Goal: Task Accomplishment & Management: Complete application form

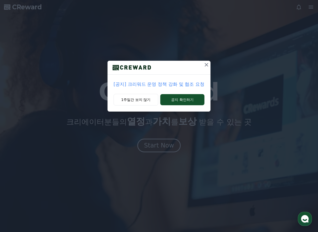
click at [209, 63] on icon at bounding box center [207, 65] width 6 height 6
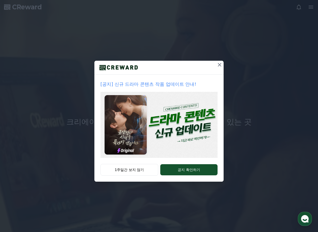
click at [220, 61] on button at bounding box center [220, 65] width 8 height 8
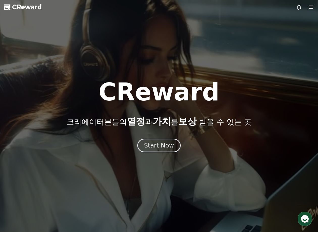
click at [314, 7] on icon at bounding box center [311, 7] width 5 height 3
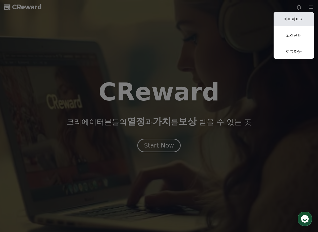
click at [292, 20] on link "마이페이지" at bounding box center [294, 19] width 40 height 14
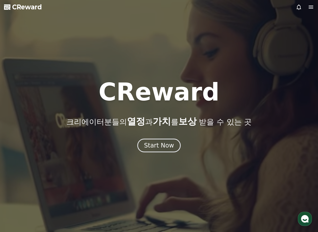
select select "**********"
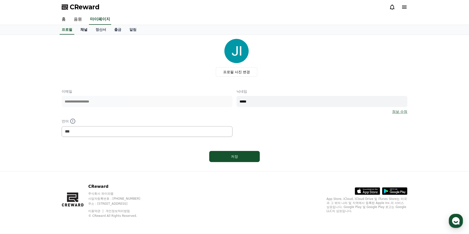
click at [86, 32] on link "채널" at bounding box center [83, 30] width 15 height 10
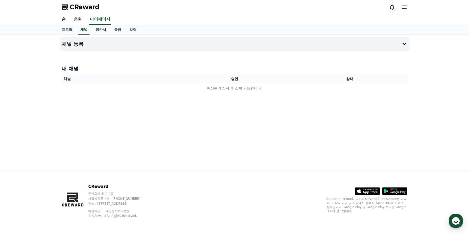
click at [66, 21] on link "홈" at bounding box center [64, 19] width 12 height 11
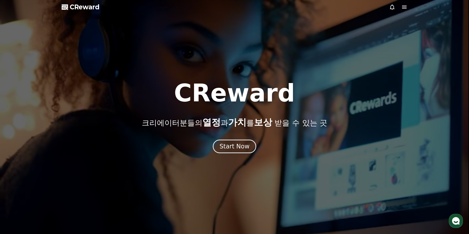
click at [318, 8] on icon at bounding box center [404, 7] width 5 height 3
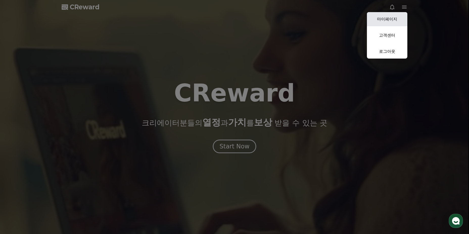
click at [318, 17] on link "마이페이지" at bounding box center [387, 19] width 40 height 14
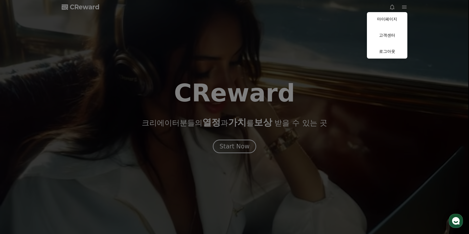
select select "**********"
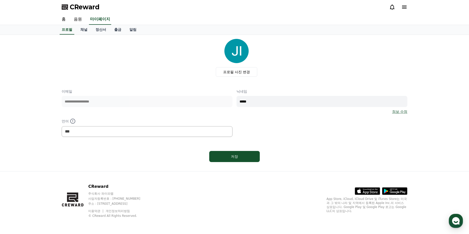
click at [318, 8] on icon at bounding box center [404, 7] width 6 height 6
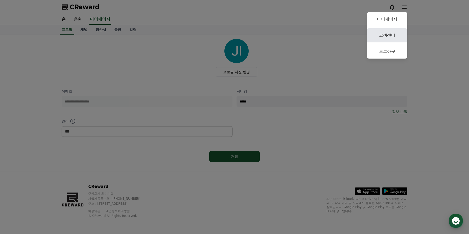
click at [318, 38] on link "고객센터" at bounding box center [387, 35] width 40 height 14
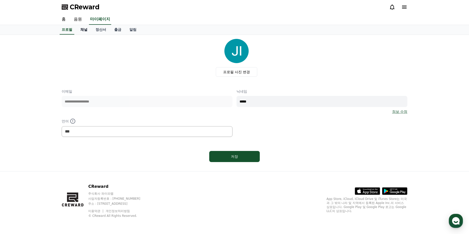
click at [81, 30] on link "채널" at bounding box center [83, 30] width 15 height 10
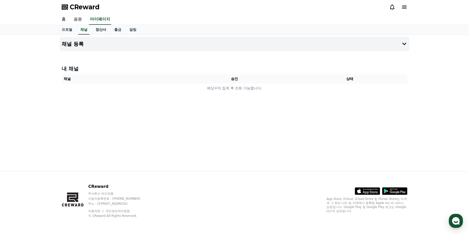
click at [102, 29] on link "정산서" at bounding box center [100, 30] width 19 height 10
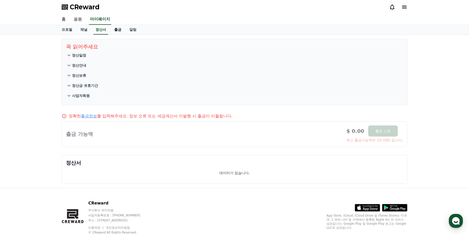
click at [120, 31] on link "출금" at bounding box center [117, 30] width 15 height 10
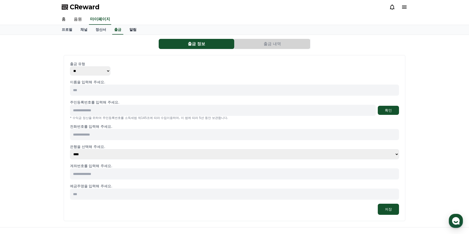
click at [133, 28] on link "알림" at bounding box center [132, 30] width 15 height 10
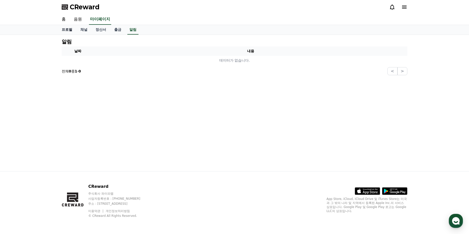
click at [65, 31] on link "프로필" at bounding box center [67, 30] width 19 height 10
select select "**********"
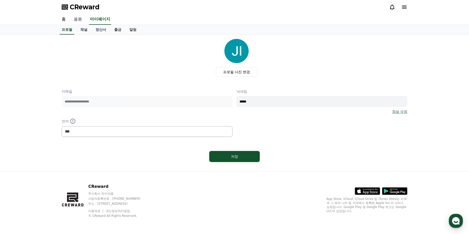
click at [80, 19] on link "음원" at bounding box center [78, 19] width 16 height 11
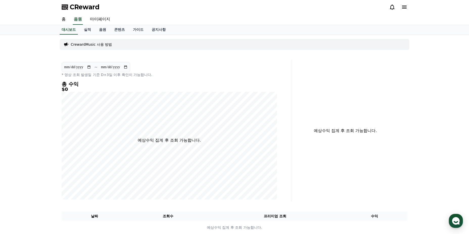
click at [100, 44] on p "CrewardMusic 사용 방법" at bounding box center [91, 44] width 41 height 5
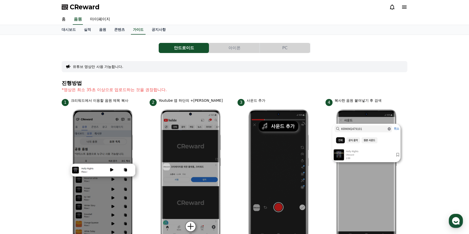
click at [318, 7] on icon at bounding box center [404, 7] width 5 height 3
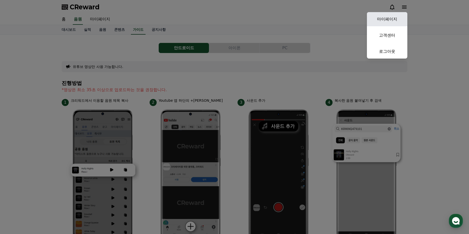
click at [318, 20] on link "마이페이지" at bounding box center [387, 19] width 40 height 14
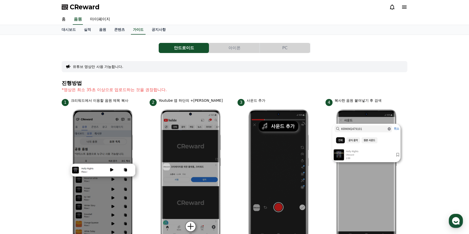
select select "**********"
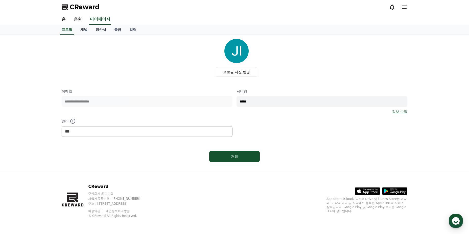
click at [318, 7] on div "CReward" at bounding box center [235, 7] width 354 height 14
click at [318, 7] on icon at bounding box center [404, 7] width 5 height 3
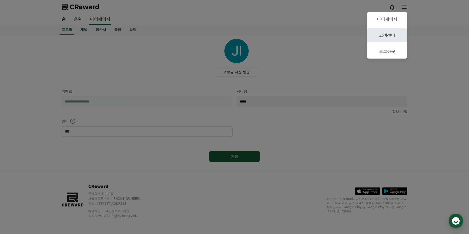
click at [318, 34] on link "고객센터" at bounding box center [387, 35] width 40 height 14
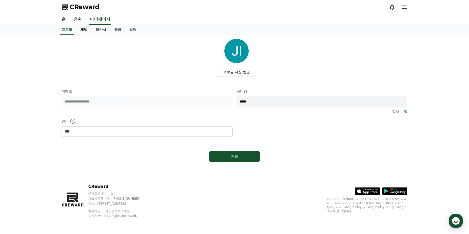
click at [86, 27] on link "채널" at bounding box center [83, 30] width 15 height 10
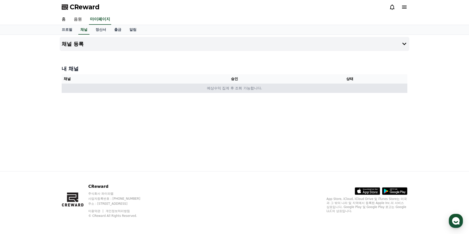
click at [100, 88] on td "예상수익 집계 후 조회 가능합니다." at bounding box center [235, 88] width 346 height 9
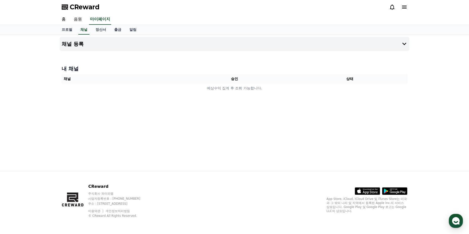
click at [199, 102] on div "채널 등록 내 채널 채널 승인 상태 예상수익 집계 후 조회 가능합니다." at bounding box center [235, 103] width 354 height 136
click at [108, 42] on button "채널 등록" at bounding box center [235, 44] width 350 height 14
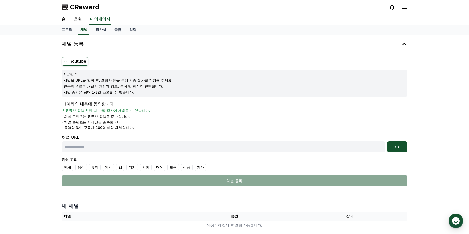
click at [107, 82] on p "채널을 URL을 입력 후, 조회 버튼을 통해 인증 절차를 진행해 주세요." at bounding box center [235, 80] width 342 height 5
click at [104, 127] on p "- 동영상 3개, 구독자 100명 이상 채널입니다." at bounding box center [98, 127] width 72 height 5
drag, startPoint x: 147, startPoint y: 127, endPoint x: 57, endPoint y: 116, distance: 90.7
click at [57, 116] on div "채널 등록 Youtube * 알림 * 채널을 URL을 입력 후, 조회 버튼을 통해 인증 절차를 진행해 주세요. 인증이 완료된 채널만 관리자 검…" at bounding box center [234, 135] width 469 height 200
click at [100, 126] on p "- 동영상 3개, 구독자 100명 이상 채널입니다." at bounding box center [98, 127] width 72 height 5
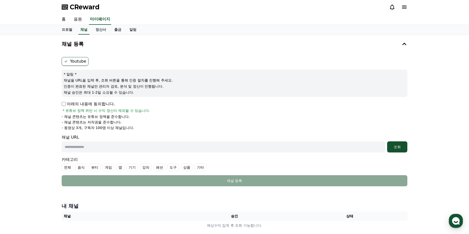
click at [103, 127] on p "- 동영상 3개, 구독자 100명 이상 채널입니다." at bounding box center [98, 127] width 72 height 5
click at [101, 121] on p "- 채널 콘텐츠는 저작권을 준수합니다." at bounding box center [92, 122] width 60 height 5
click at [102, 115] on p "- 채널 콘텐츠는 유튜브 정책을 준수합니다." at bounding box center [96, 116] width 68 height 5
click at [103, 123] on p "- 채널 콘텐츠는 저작권을 준수합니다." at bounding box center [92, 122] width 60 height 5
click at [104, 127] on p "- 동영상 3개, 구독자 100명 이상 채널입니다." at bounding box center [98, 127] width 72 height 5
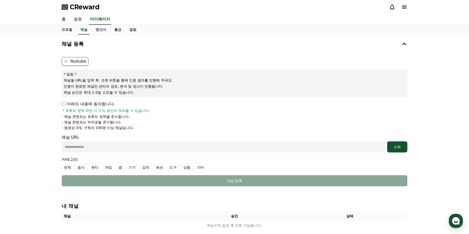
click at [146, 126] on li "- 동영상 3개, 구독자 100명 이상 채널입니다." at bounding box center [235, 127] width 346 height 5
drag, startPoint x: 143, startPoint y: 126, endPoint x: 83, endPoint y: 126, distance: 59.9
click at [99, 126] on li "- 동영상 3개, 구독자 100명 이상 채널입니다." at bounding box center [235, 127] width 346 height 5
drag, startPoint x: 76, startPoint y: 124, endPoint x: 70, endPoint y: 123, distance: 6.1
click at [75, 124] on ul "- 채널 콘텐츠는 유튜브 정책을 준수합니다. - 채널 콘텐츠는 저작권을 준수합니다. - 동영상 3개, 구독자 100명 이상 채널입니다." at bounding box center [235, 122] width 346 height 16
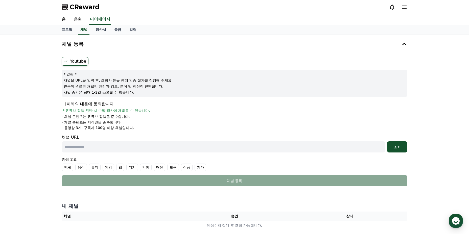
click at [70, 123] on p "- 채널 콘텐츠는 저작권을 준수합니다." at bounding box center [92, 122] width 60 height 5
click at [105, 126] on p "- 동영상 3개, 구독자 100명 이상 채널입니다." at bounding box center [98, 127] width 72 height 5
click at [124, 124] on li "- 채널 콘텐츠는 저작권을 준수합니다." at bounding box center [235, 122] width 346 height 5
click at [66, 106] on p "아래의 내용에 동의합니다." at bounding box center [88, 104] width 53 height 6
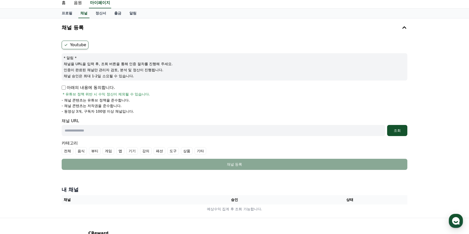
scroll to position [25, 0]
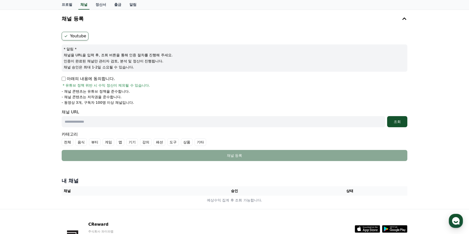
click at [95, 121] on input "text" at bounding box center [223, 121] width 323 height 11
click at [179, 93] on li "- 채널 콘텐츠는 유튜브 정책을 준수합니다." at bounding box center [235, 91] width 346 height 5
click at [134, 108] on form "Youtube * 알림 * 채널을 URL을 입력 후, 조회 버튼을 통해 인증 절차를 진행해 주세요. 인증이 완료된 채널만 관리자 검토, 분석 …" at bounding box center [235, 96] width 346 height 129
click at [72, 124] on input "text" at bounding box center [223, 121] width 323 height 11
paste input "**********"
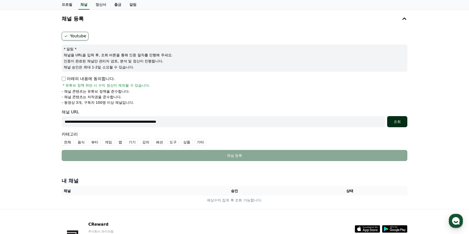
type input "**********"
click at [318, 122] on div "조회" at bounding box center [397, 121] width 16 height 5
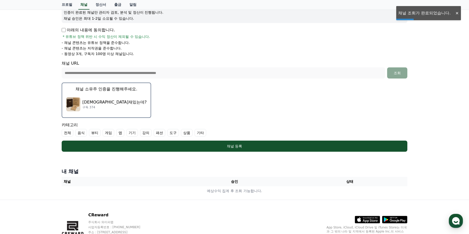
scroll to position [76, 0]
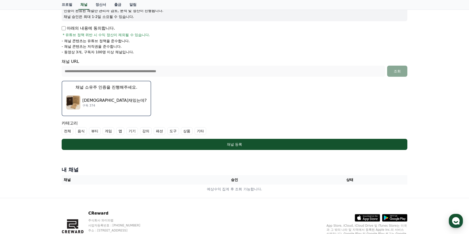
click at [201, 131] on label "기타" at bounding box center [201, 131] width 12 height 8
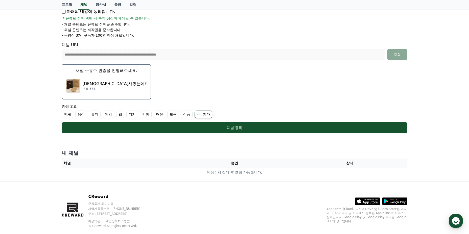
scroll to position [101, 0]
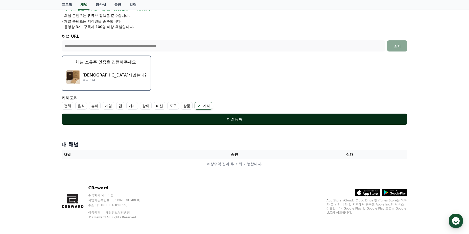
click at [229, 122] on button "채널 등록" at bounding box center [235, 119] width 346 height 11
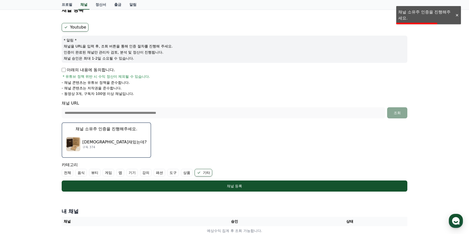
scroll to position [25, 0]
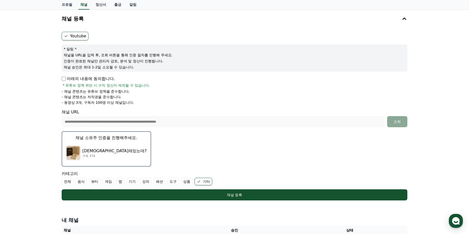
click at [103, 59] on p "인증이 완료된 채널만 관리자 검토, 분석 및 정산이 진행됩니다." at bounding box center [235, 61] width 342 height 5
click at [101, 89] on div "아래의 내용에 동의합니다. * 유튜브 정책 위반 시 수익 정산이 제외될 수 있습니다. - 채널 콘텐츠는 유튜브 정책을 준수합니다. - 채널 콘…" at bounding box center [235, 90] width 346 height 29
click at [103, 108] on form "**********" at bounding box center [235, 116] width 346 height 169
click at [103, 143] on div "성경재밌는데? 구독 374" at bounding box center [106, 153] width 80 height 20
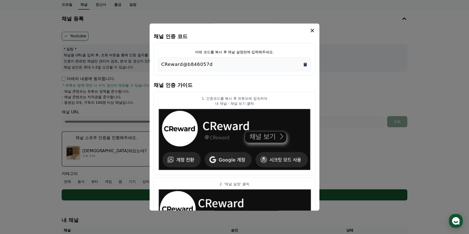
click at [305, 64] on icon "Copy to clipboard" at bounding box center [305, 65] width 3 height 4
click at [220, 64] on div "CReward@b846057d" at bounding box center [234, 64] width 147 height 7
click at [199, 64] on p "CReward@b846057d" at bounding box center [187, 64] width 52 height 7
click at [304, 65] on icon "Copy to clipboard" at bounding box center [305, 65] width 3 height 4
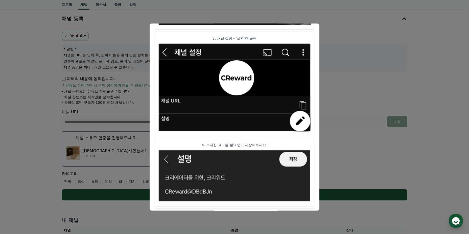
scroll to position [249, 0]
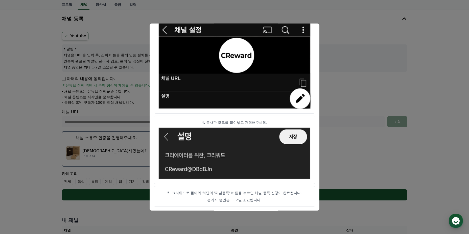
click at [318, 66] on button "close modal" at bounding box center [234, 117] width 469 height 234
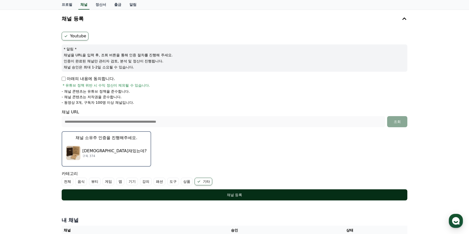
click at [235, 197] on div "채널 등록" at bounding box center [234, 195] width 325 height 5
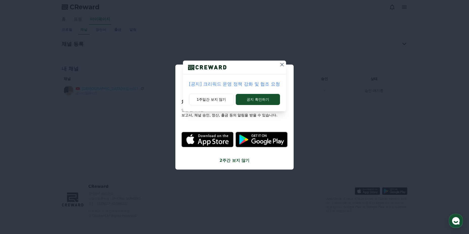
click at [282, 63] on icon at bounding box center [282, 65] width 6 height 6
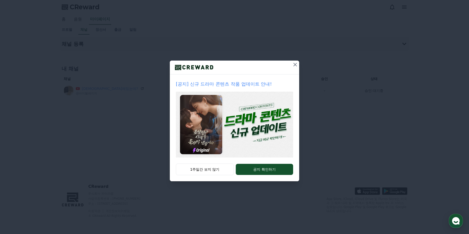
click at [296, 65] on icon at bounding box center [295, 65] width 4 height 4
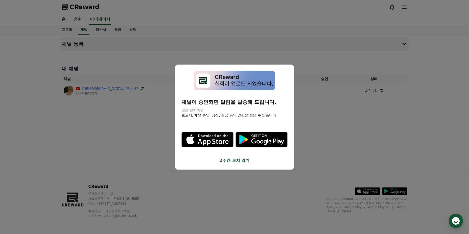
click at [238, 160] on button "2주간 보지 않기" at bounding box center [234, 161] width 106 height 6
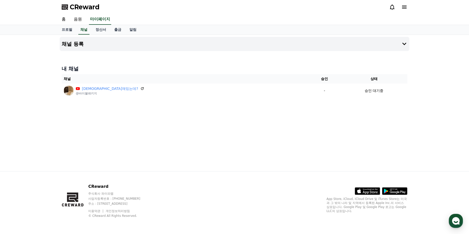
click at [237, 147] on div "채널 등록 내 채널 채널 승인 상태 [DEMOGRAPHIC_DATA]재밌는데? @바이블패키지 - 승인 대기중" at bounding box center [235, 103] width 354 height 136
click at [109, 107] on div "채널 등록 내 채널 채널 승인 상태 [DEMOGRAPHIC_DATA]재밌는데? @바이블패키지 - 승인 대기중" at bounding box center [235, 103] width 354 height 136
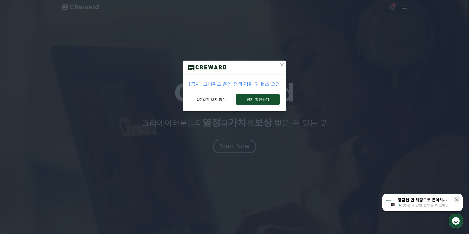
click at [282, 65] on icon at bounding box center [282, 65] width 4 height 4
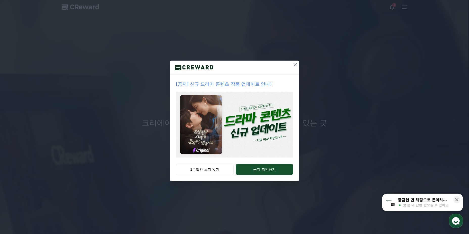
click at [293, 64] on icon at bounding box center [295, 65] width 6 height 6
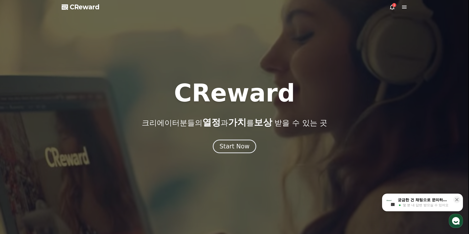
click at [391, 5] on icon at bounding box center [392, 7] width 6 height 6
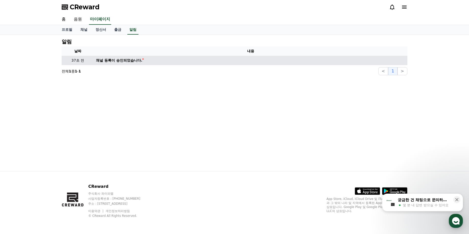
click at [129, 61] on div "채널 등록이 승인되었습니다." at bounding box center [119, 60] width 46 height 5
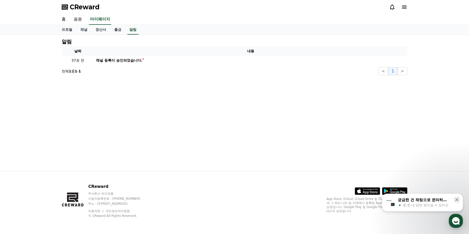
click at [147, 94] on div "알림 날짜 내용 37초 전 채널 등록이 승인되었습니다. 전체 1 중 1 - 1 < 1 >" at bounding box center [235, 103] width 354 height 136
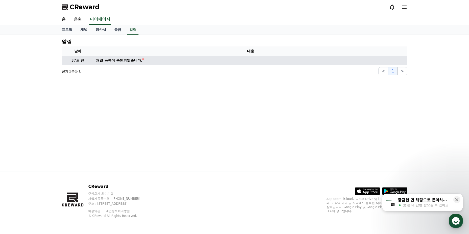
click at [113, 60] on div "채널 등록이 승인되었습니다." at bounding box center [119, 60] width 46 height 5
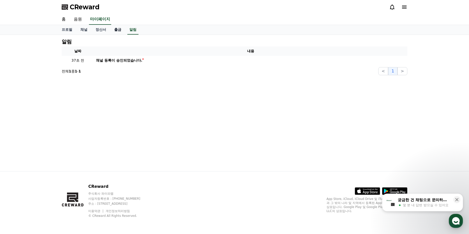
click at [117, 29] on link "출금" at bounding box center [117, 30] width 15 height 10
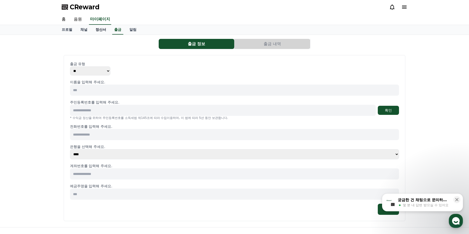
click at [97, 30] on link "정산서" at bounding box center [100, 30] width 19 height 10
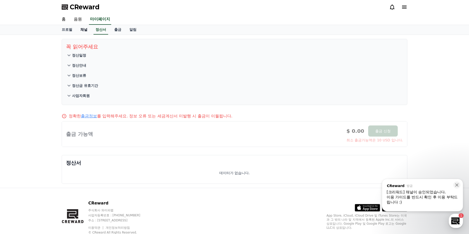
click at [81, 29] on link "채널" at bounding box center [83, 30] width 15 height 10
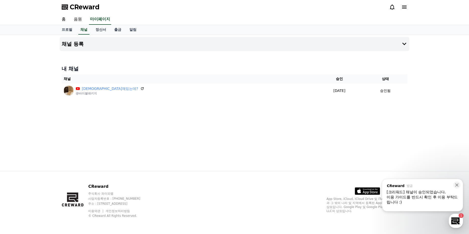
click at [406, 194] on div "[크리워드] 채널이 승인되었습니다." at bounding box center [423, 192] width 72 height 5
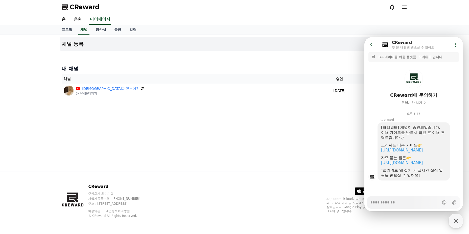
scroll to position [12, 0]
type textarea "*"
click at [453, 45] on icon at bounding box center [455, 44] width 5 height 5
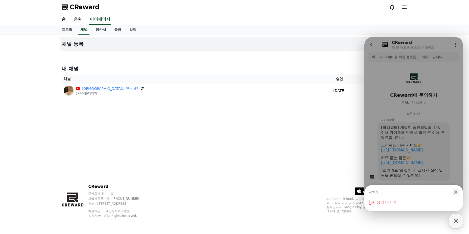
click at [295, 150] on div "채널 등록 내 채널 채널 승인 상태 성경재밌는데? @바이블패키지 2025-09-16 09-16 승인됨" at bounding box center [235, 103] width 354 height 136
click at [287, 151] on div "채널 등록 내 채널 채널 승인 상태 성경재밌는데? @바이블패키지 2025-09-16 09-16 승인됨" at bounding box center [235, 103] width 354 height 136
click at [310, 160] on div "채널 등록 내 채널 채널 승인 상태 성경재밌는데? @바이블패키지 2025-09-16 09-16 승인됨" at bounding box center [235, 103] width 354 height 136
click at [453, 193] on div "button" at bounding box center [455, 192] width 7 height 7
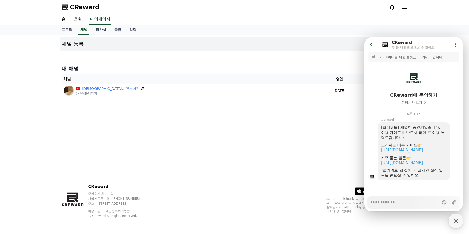
click at [370, 43] on icon at bounding box center [371, 44] width 5 height 5
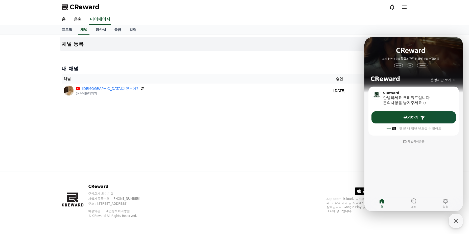
drag, startPoint x: 297, startPoint y: 147, endPoint x: 295, endPoint y: 147, distance: 2.5
click at [296, 147] on div "채널 등록 내 채널 채널 승인 상태 성경재밌는데? @바이블패키지 2025-09-16 09-16 승인됨" at bounding box center [235, 103] width 354 height 136
click at [298, 152] on div "채널 등록 내 채널 채널 승인 상태 성경재밌는데? @바이블패키지 2025-09-16 09-16 승인됨" at bounding box center [235, 103] width 354 height 136
click at [461, 225] on div "button" at bounding box center [456, 221] width 14 height 14
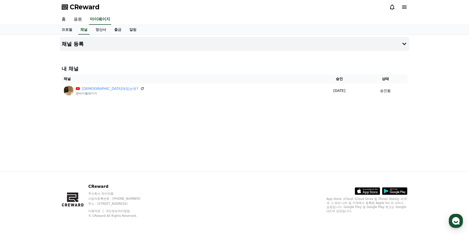
click at [136, 118] on div "채널 등록 내 채널 채널 승인 상태 성경재밌는데? @바이블패키지 2025-09-16 09-16 승인됨" at bounding box center [235, 103] width 354 height 136
